Goal: Task Accomplishment & Management: Use online tool/utility

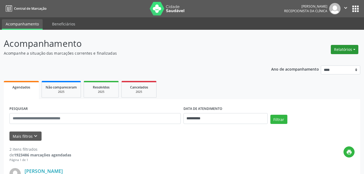
click at [344, 47] on button "Relatórios" at bounding box center [345, 49] width 28 height 9
click at [320, 60] on link "Agendamentos" at bounding box center [330, 61] width 58 height 8
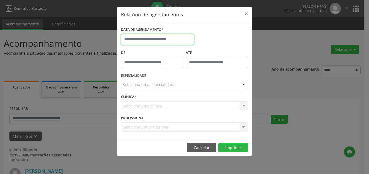
click at [180, 38] on input "text" at bounding box center [157, 39] width 73 height 11
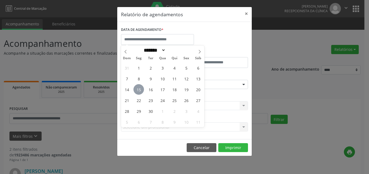
click at [139, 90] on span "15" at bounding box center [138, 89] width 11 height 11
type input "**********"
click at [139, 90] on span "15" at bounding box center [138, 89] width 11 height 11
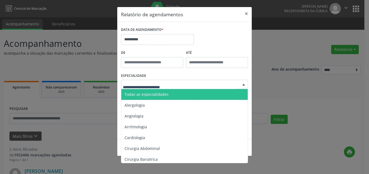
click at [146, 94] on span "Todas as especialidades" at bounding box center [147, 94] width 44 height 5
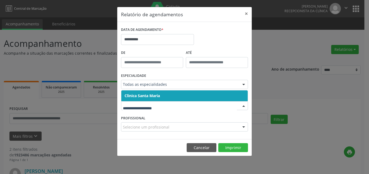
drag, startPoint x: 143, startPoint y: 104, endPoint x: 143, endPoint y: 99, distance: 4.7
click at [143, 94] on span "Clinica Santa Maria" at bounding box center [142, 95] width 35 height 5
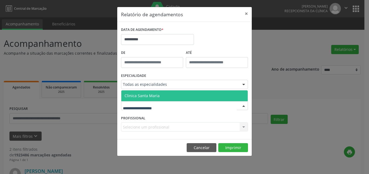
click at [141, 95] on span "Clinica Santa Maria" at bounding box center [142, 95] width 35 height 5
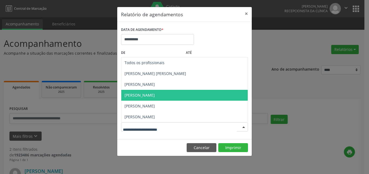
click at [143, 95] on span "[PERSON_NAME]" at bounding box center [140, 94] width 30 height 5
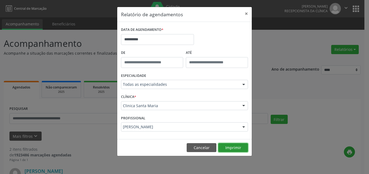
click at [234, 147] on button "Imprimir" at bounding box center [233, 147] width 30 height 9
